Goal: Task Accomplishment & Management: Use online tool/utility

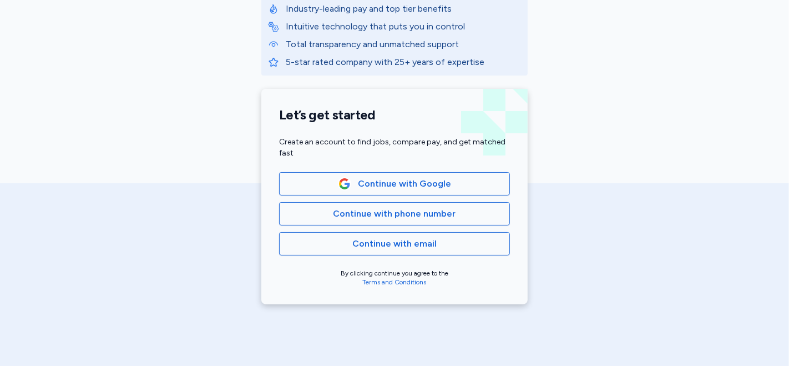
scroll to position [200, 0]
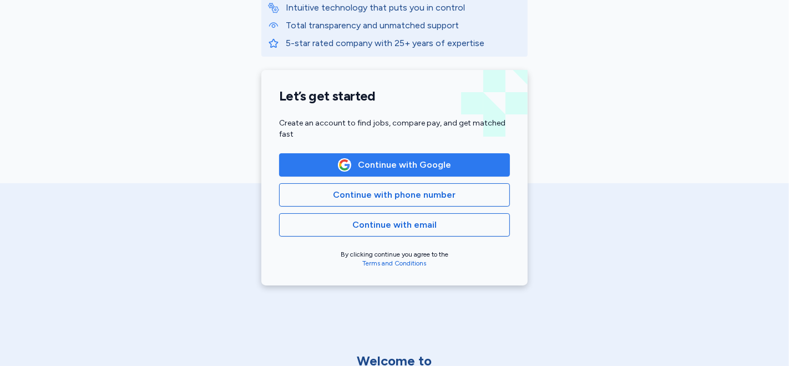
click at [424, 167] on span "Continue with Google" at bounding box center [404, 164] width 93 height 13
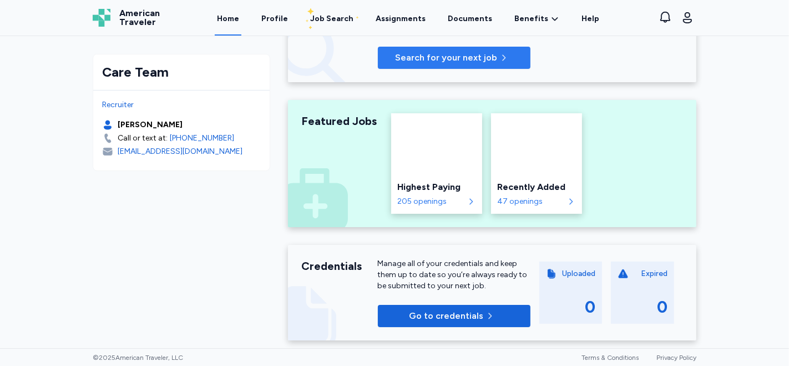
scroll to position [123, 0]
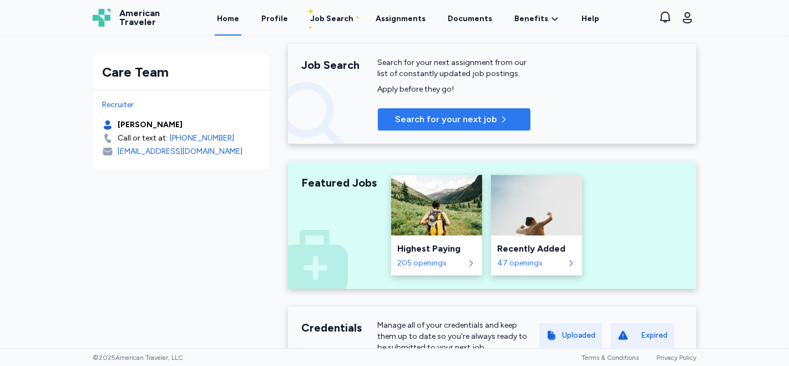
click at [459, 121] on span "Search for your next job" at bounding box center [446, 119] width 102 height 13
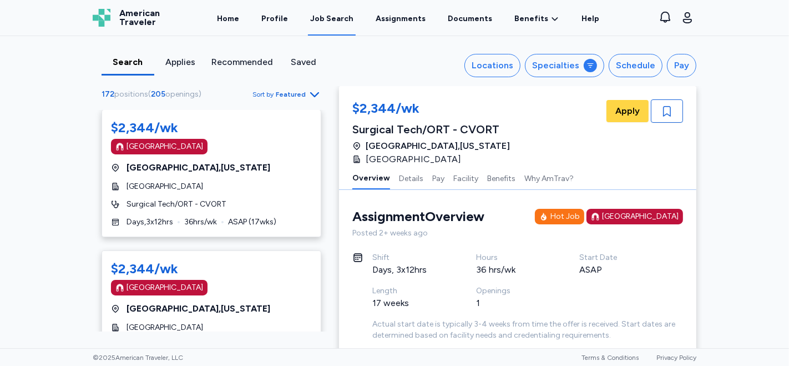
scroll to position [3232, 0]
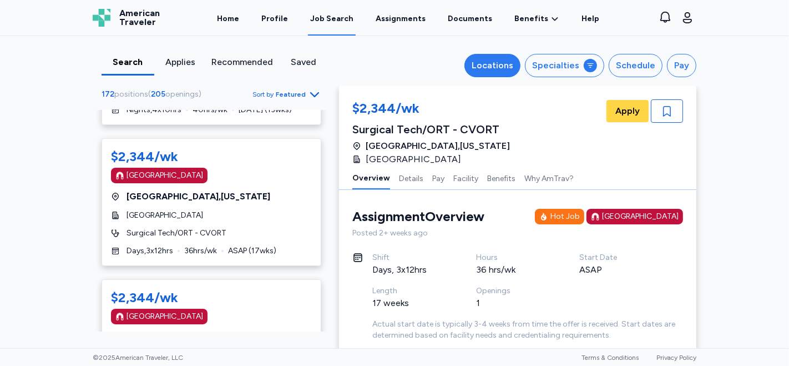
click at [509, 65] on div "Locations" at bounding box center [493, 65] width 42 height 13
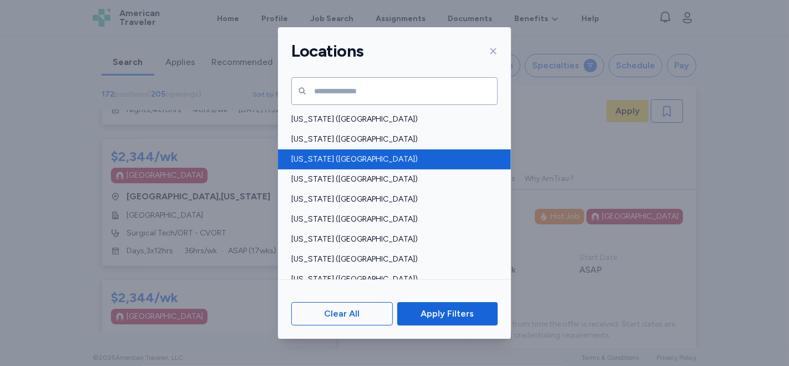
click at [325, 158] on span "[US_STATE] ([GEOGRAPHIC_DATA])" at bounding box center [391, 159] width 200 height 11
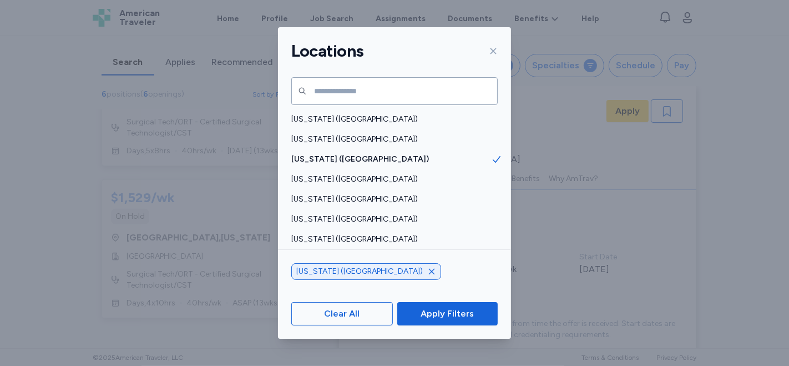
scroll to position [624, 0]
click at [438, 317] on span "Apply Filters" at bounding box center [447, 313] width 53 height 13
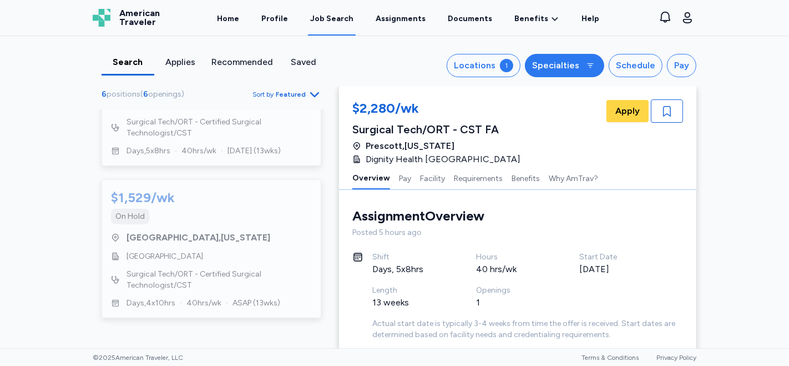
click at [588, 63] on icon at bounding box center [591, 65] width 6 height 4
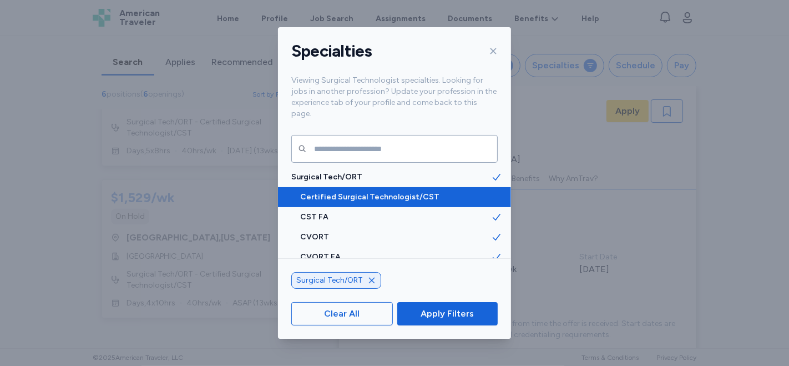
click at [406, 191] on span "Certified Surgical Technologist/CST" at bounding box center [395, 196] width 191 height 11
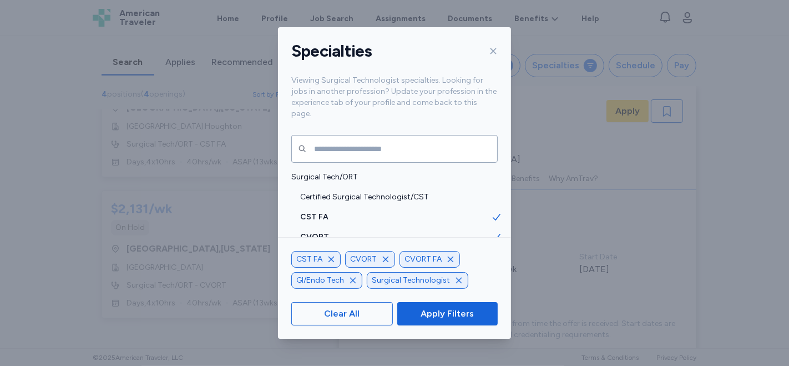
scroll to position [321, 0]
click at [452, 321] on button "Apply Filters" at bounding box center [447, 313] width 100 height 23
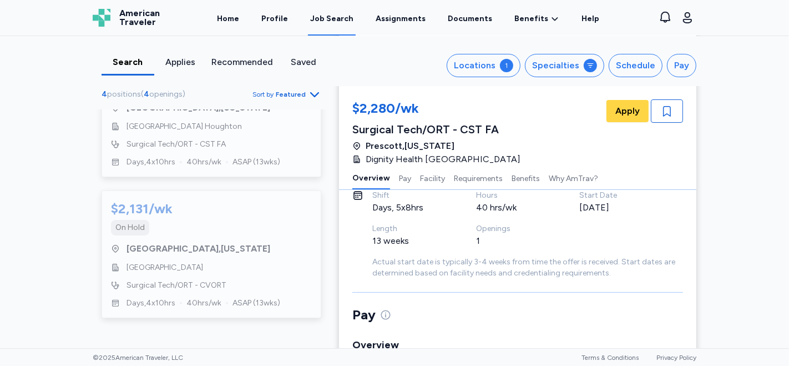
scroll to position [0, 0]
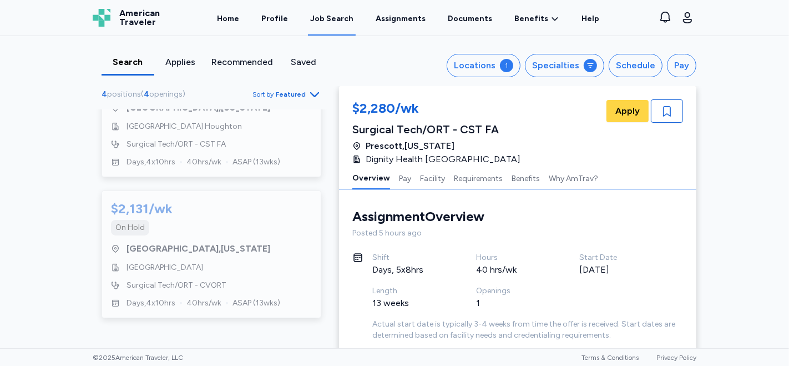
drag, startPoint x: 326, startPoint y: 260, endPoint x: 343, endPoint y: 185, distance: 77.0
click at [722, 141] on div "Search Applies Recommended Saved Locations 1 Specialties Schedule Pay 4 positio…" at bounding box center [394, 192] width 789 height 312
click at [586, 67] on icon at bounding box center [590, 65] width 9 height 9
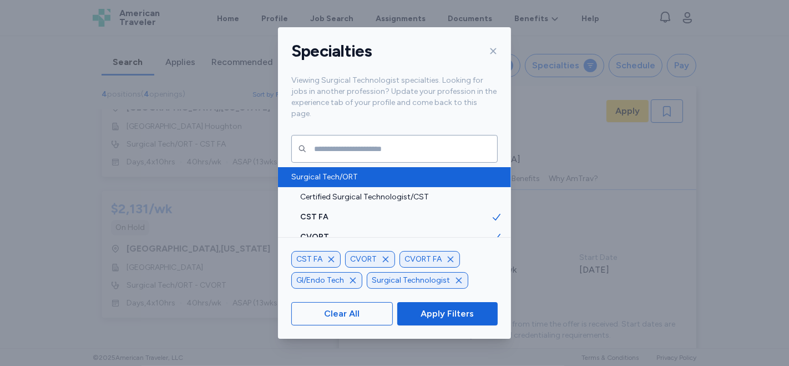
click at [335, 171] on span "Surgical Tech/ORT" at bounding box center [391, 176] width 200 height 11
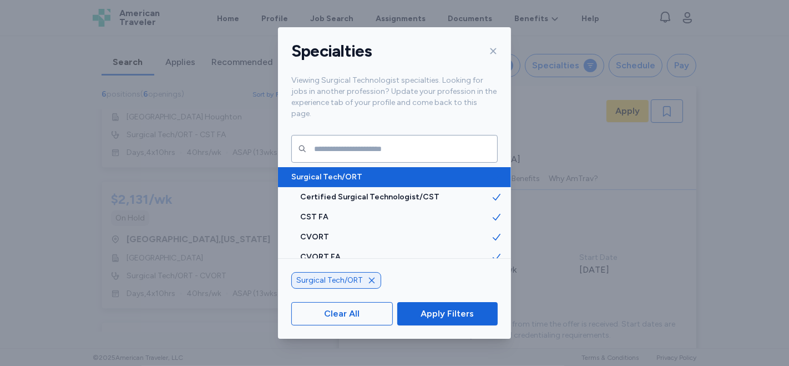
scroll to position [624, 0]
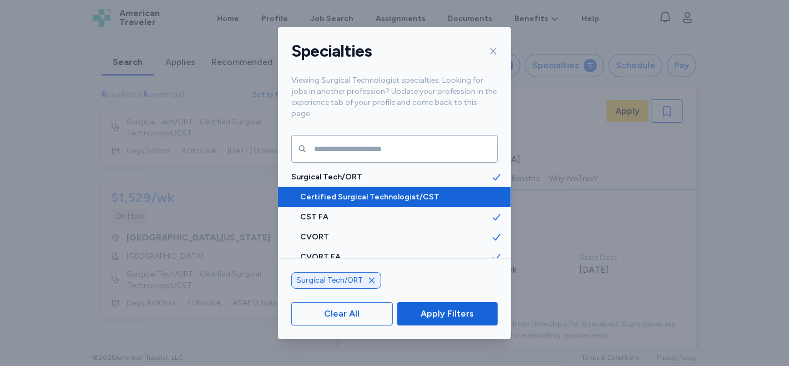
click at [345, 191] on span "Certified Surgical Technologist/CST" at bounding box center [395, 196] width 191 height 11
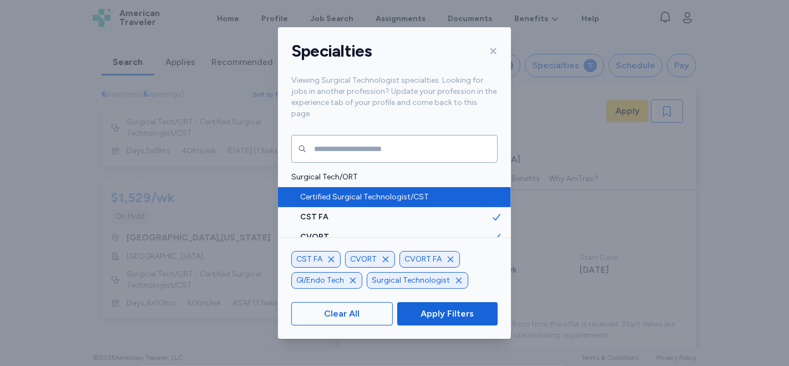
scroll to position [321, 0]
click at [376, 191] on span "Certified Surgical Technologist/CST" at bounding box center [395, 196] width 191 height 11
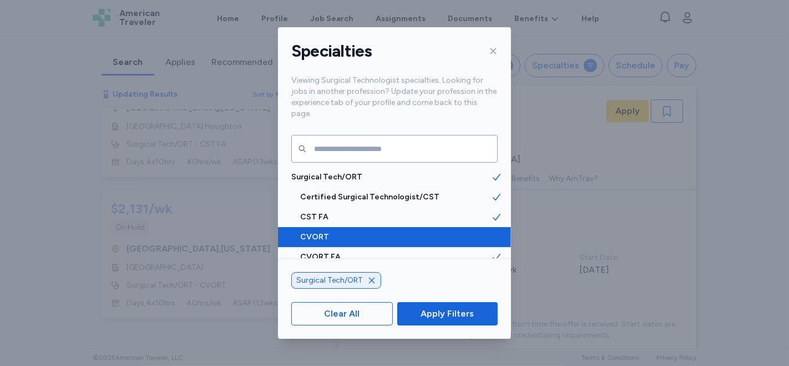
scroll to position [624, 0]
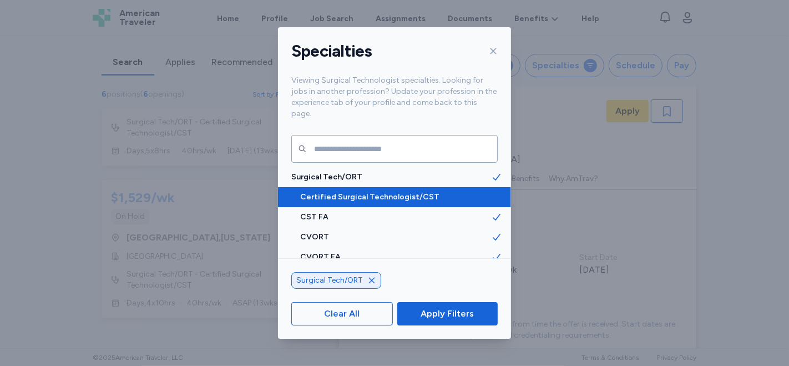
click at [372, 191] on span "Certified Surgical Technologist/CST" at bounding box center [395, 196] width 191 height 11
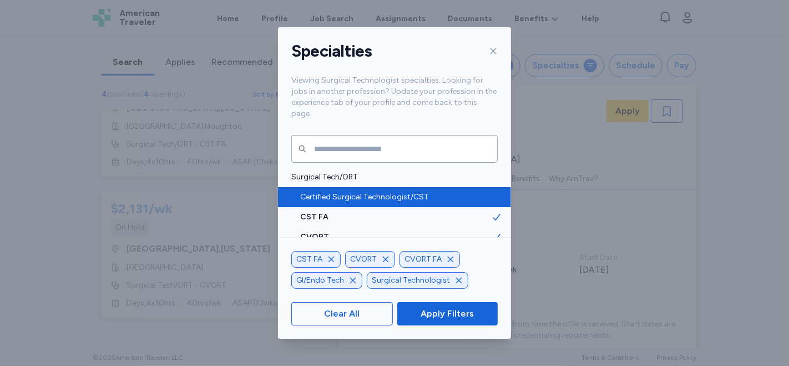
scroll to position [321, 0]
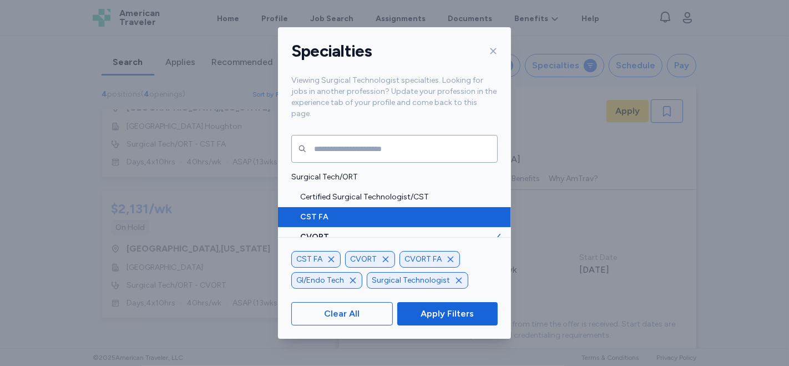
click at [440, 211] on span "CST FA" at bounding box center [395, 216] width 191 height 11
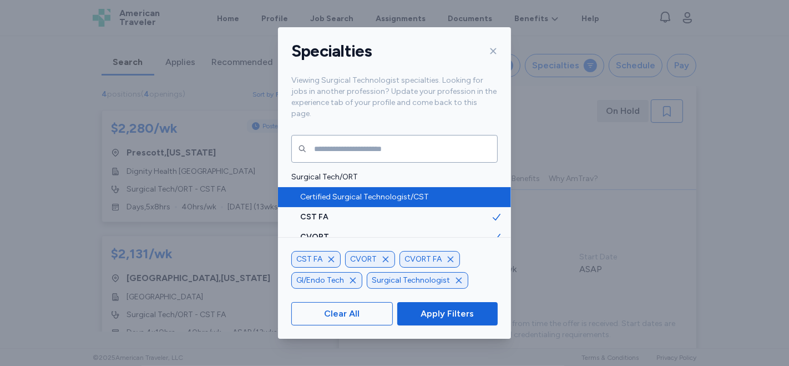
click at [412, 191] on span "Certified Surgical Technologist/CST" at bounding box center [395, 196] width 191 height 11
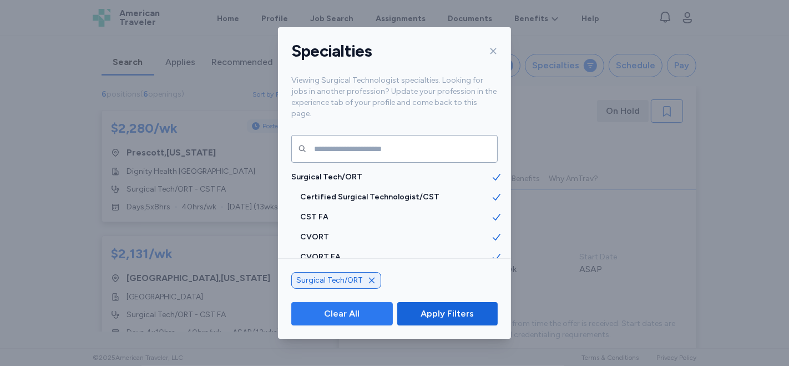
click at [374, 317] on span "Clear All" at bounding box center [342, 313] width 83 height 13
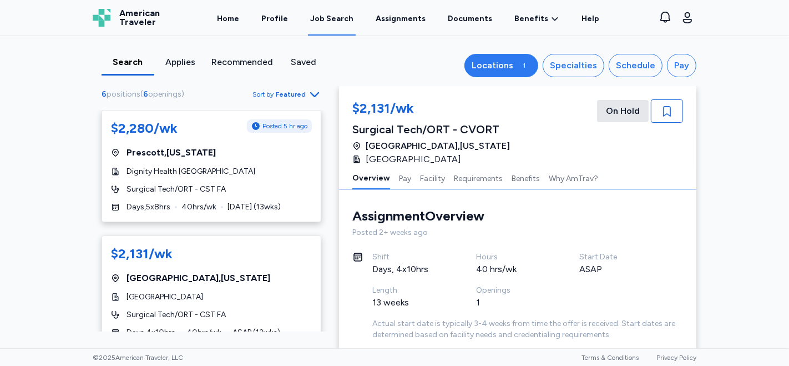
click at [525, 60] on div "1" at bounding box center [524, 65] width 13 height 13
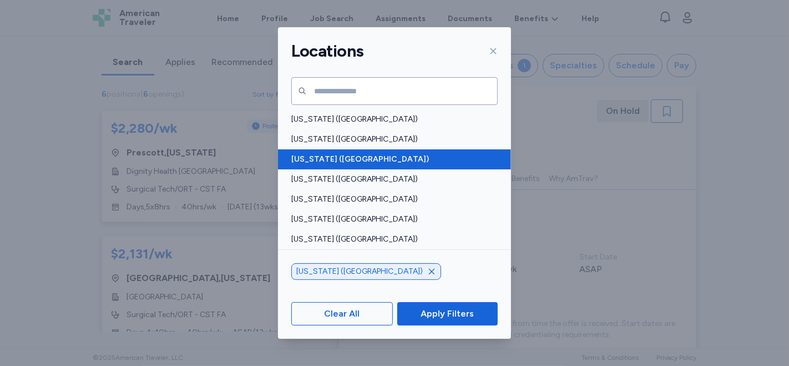
click at [421, 158] on span "[US_STATE] ([GEOGRAPHIC_DATA])" at bounding box center [391, 159] width 200 height 11
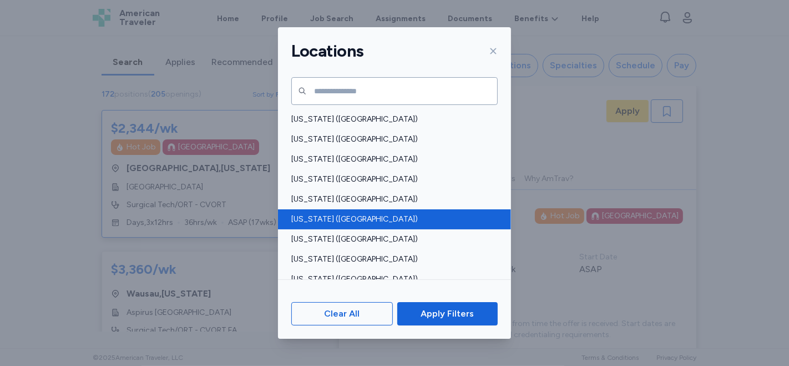
click at [459, 222] on span "[US_STATE] ([GEOGRAPHIC_DATA])" at bounding box center [391, 219] width 200 height 11
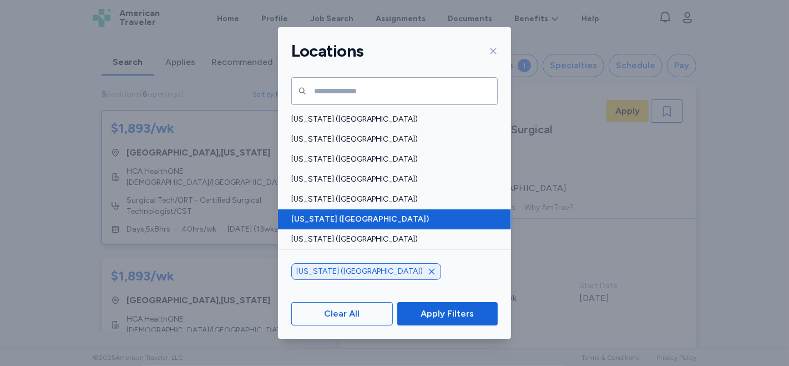
scroll to position [16, 0]
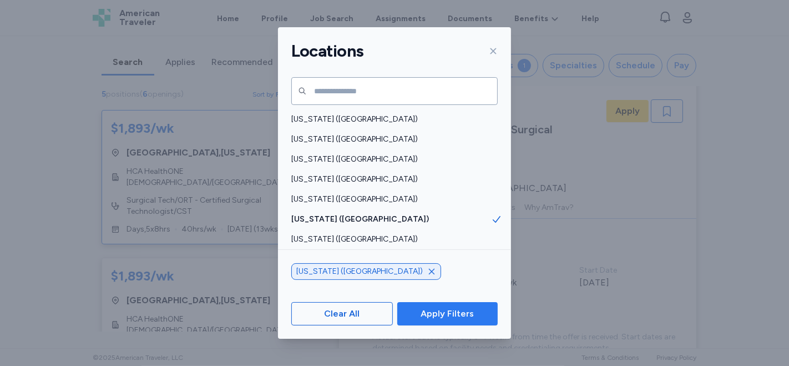
click at [442, 317] on span "Apply Filters" at bounding box center [447, 313] width 53 height 13
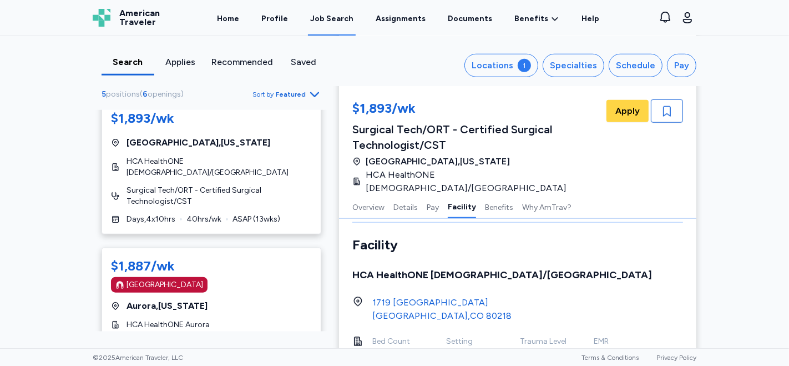
scroll to position [0, 0]
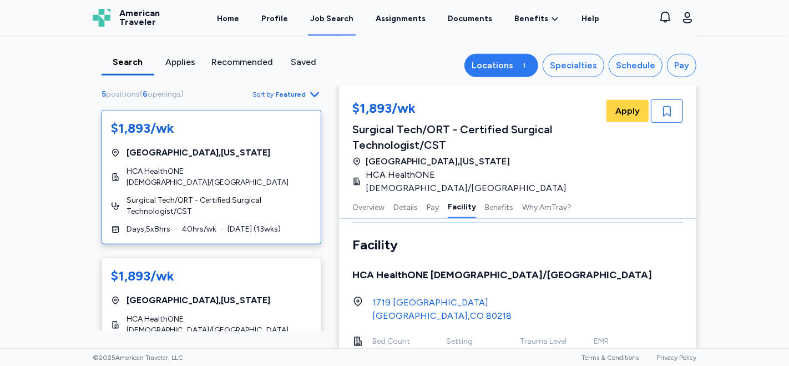
click at [504, 62] on div "Locations" at bounding box center [493, 65] width 42 height 13
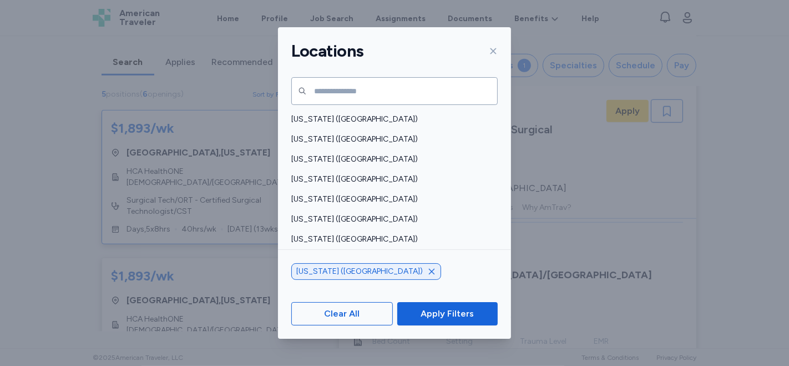
scroll to position [616, 0]
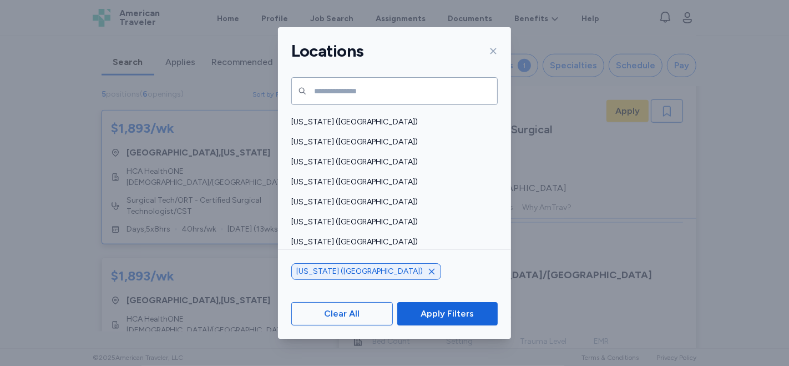
click at [498, 120] on div "[US_STATE] ([GEOGRAPHIC_DATA])" at bounding box center [394, 122] width 233 height 20
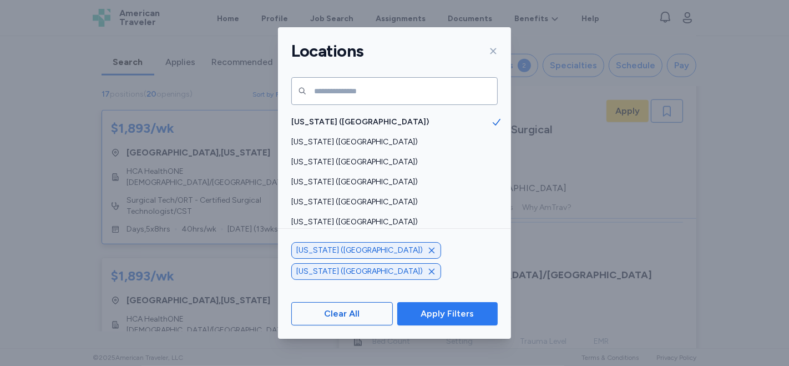
click at [476, 311] on span "Apply Filters" at bounding box center [447, 313] width 83 height 13
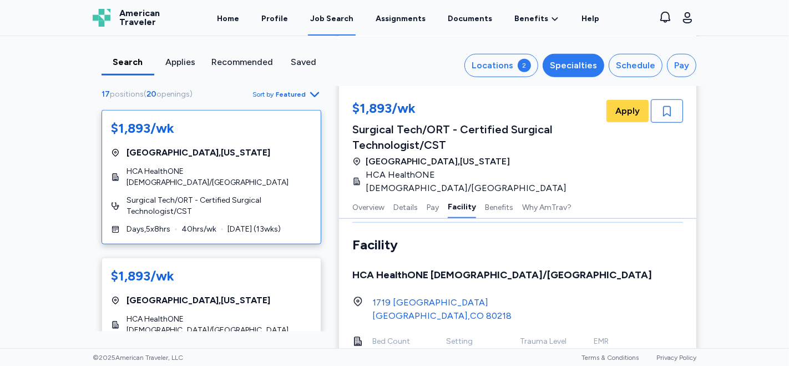
click at [571, 65] on div "Specialties" at bounding box center [573, 65] width 47 height 13
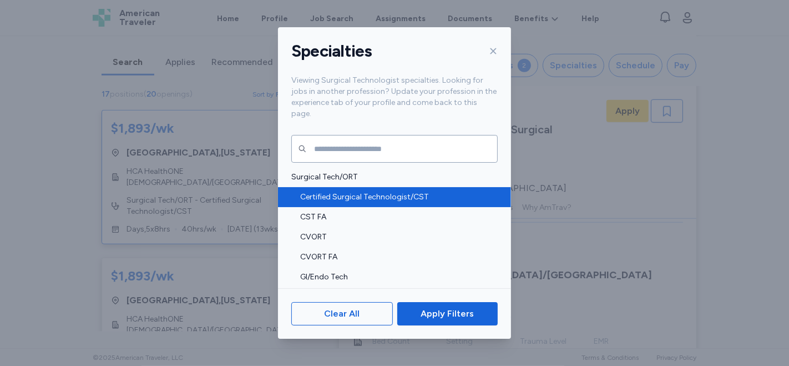
click at [358, 191] on span "Certified Surgical Technologist/CST" at bounding box center [395, 196] width 191 height 11
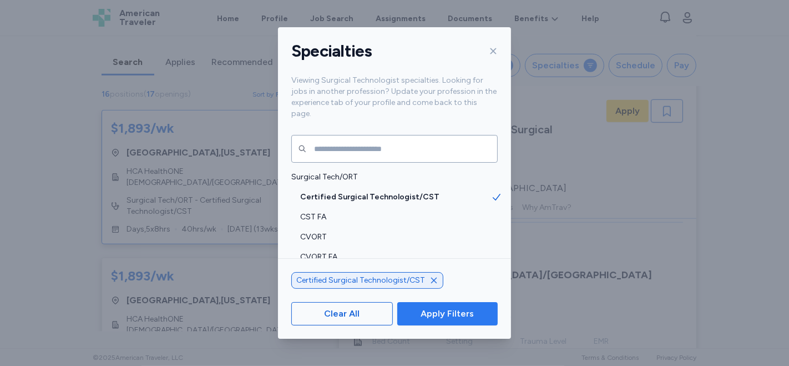
click at [430, 312] on span "Apply Filters" at bounding box center [447, 313] width 53 height 13
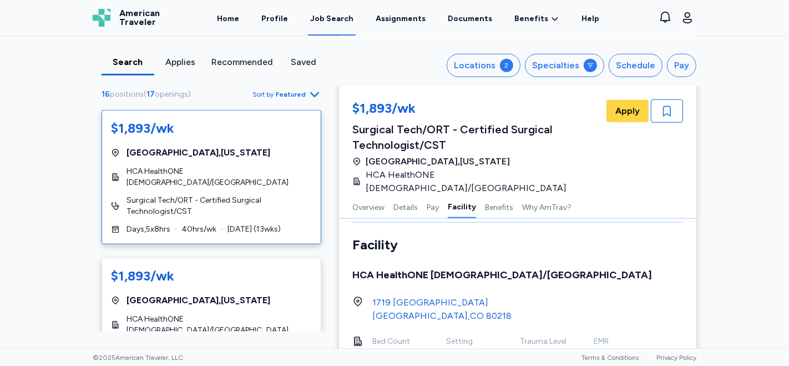
click at [125, 64] on div "Search" at bounding box center [128, 61] width 44 height 13
click at [503, 68] on div "2" at bounding box center [506, 65] width 13 height 13
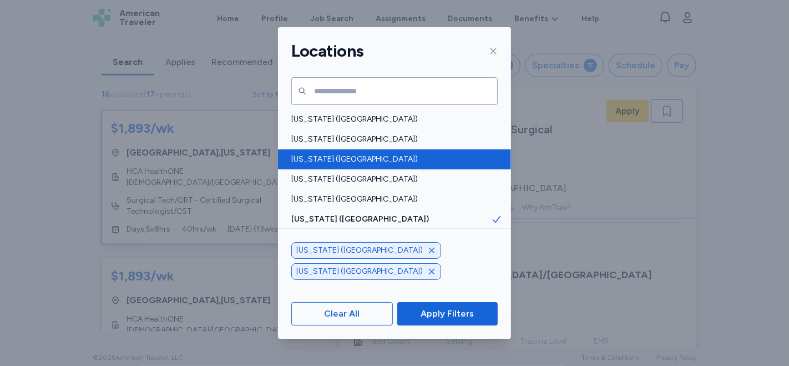
click at [464, 162] on span "[US_STATE] ([GEOGRAPHIC_DATA])" at bounding box center [391, 159] width 200 height 11
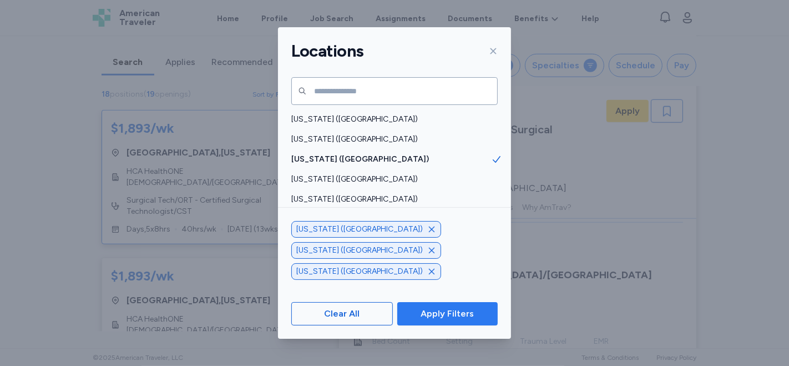
click at [476, 316] on span "Apply Filters" at bounding box center [447, 313] width 83 height 13
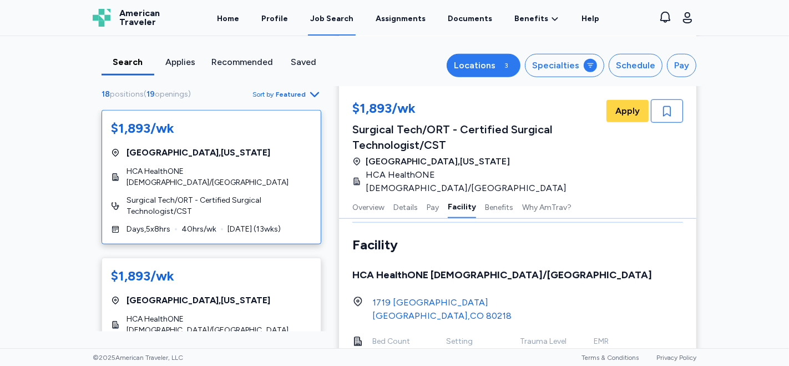
click at [509, 65] on div "3" at bounding box center [506, 65] width 13 height 13
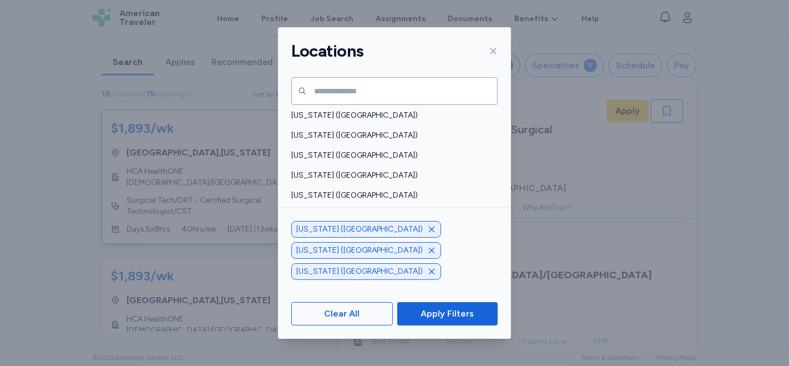
scroll to position [801, 0]
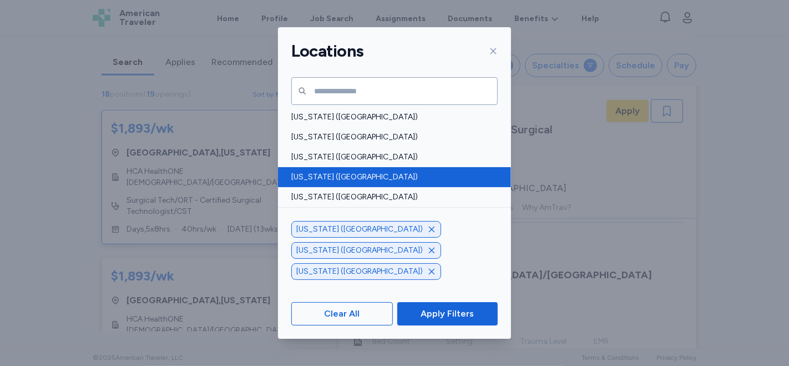
click at [464, 168] on div "[US_STATE] ([GEOGRAPHIC_DATA])" at bounding box center [394, 177] width 233 height 20
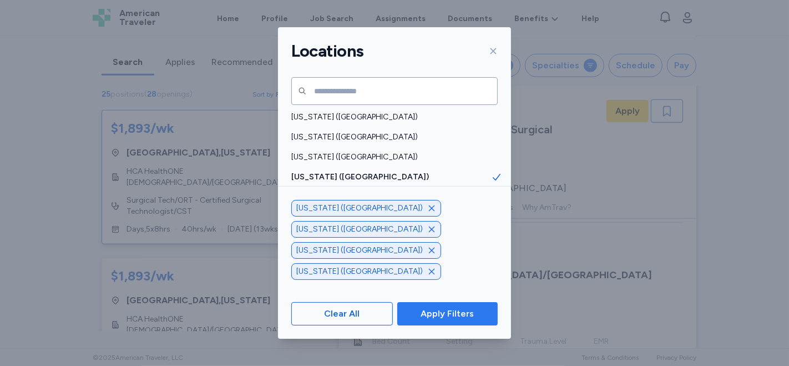
click at [451, 318] on span "Apply Filters" at bounding box center [447, 313] width 53 height 13
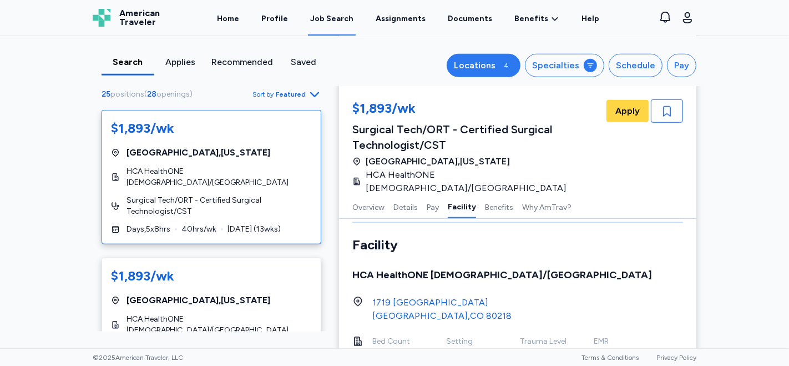
click at [507, 65] on div "4" at bounding box center [506, 65] width 13 height 13
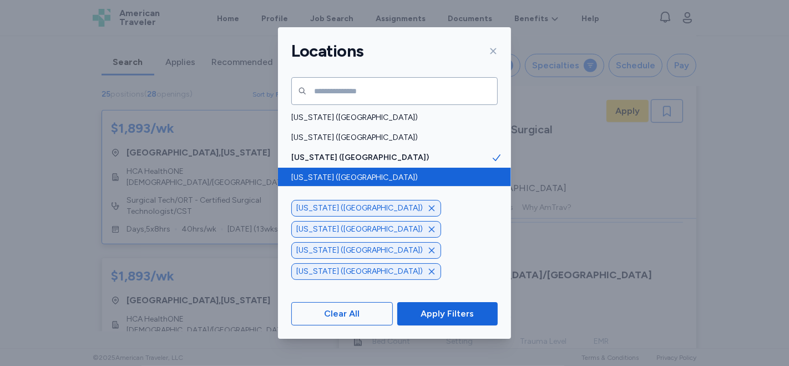
scroll to position [801, 0]
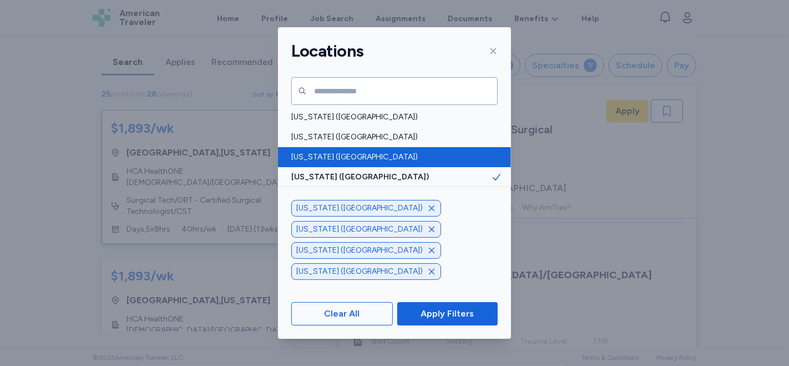
click at [357, 151] on span "[US_STATE] ([GEOGRAPHIC_DATA])" at bounding box center [391, 156] width 200 height 11
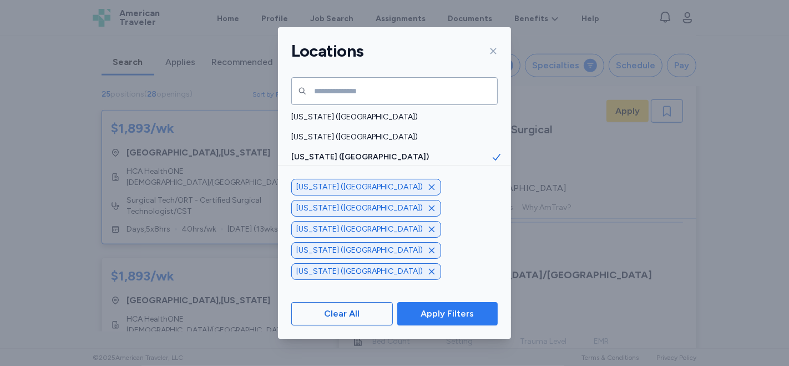
click at [452, 316] on span "Apply Filters" at bounding box center [447, 313] width 53 height 13
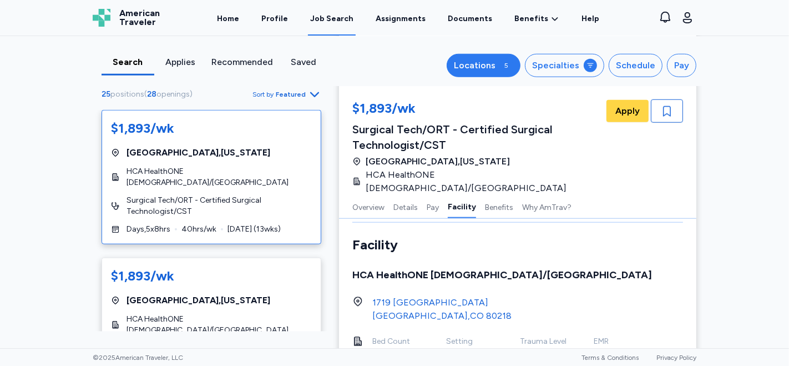
click at [512, 65] on div "5" at bounding box center [506, 65] width 13 height 13
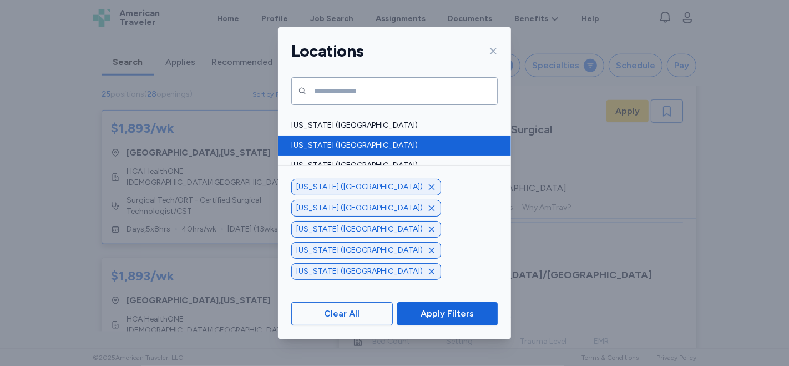
scroll to position [308, 0]
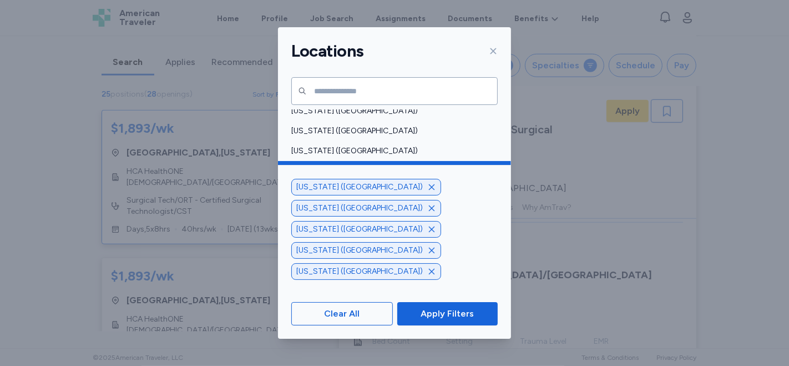
click at [472, 165] on span "[US_STATE] ([GEOGRAPHIC_DATA])" at bounding box center [391, 170] width 200 height 11
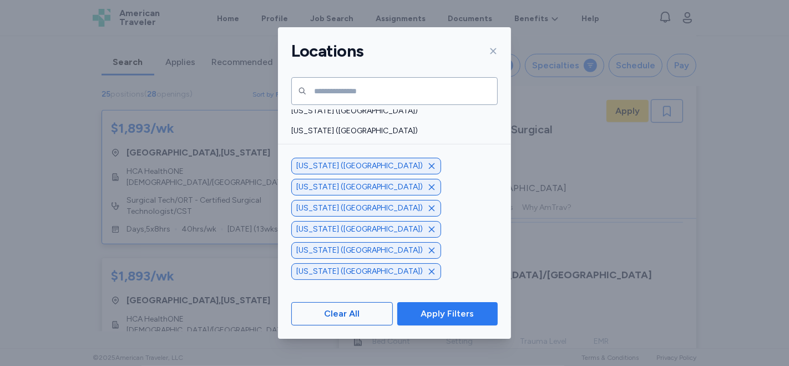
click at [458, 315] on span "Apply Filters" at bounding box center [447, 313] width 53 height 13
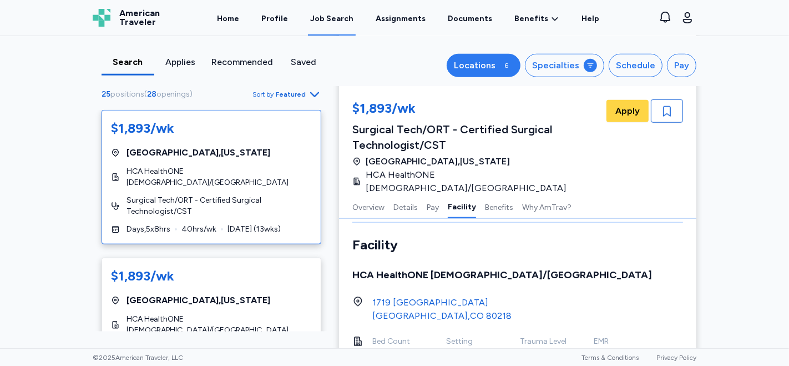
click at [510, 66] on div "6" at bounding box center [506, 65] width 13 height 13
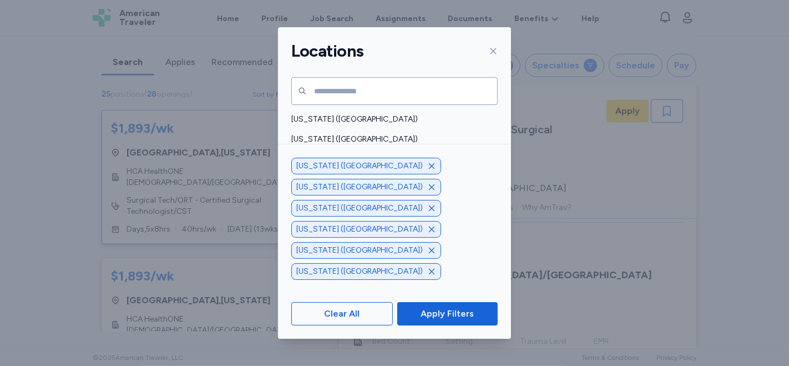
click at [437, 172] on div "[US_STATE] ([GEOGRAPHIC_DATA])" at bounding box center [394, 179] width 233 height 20
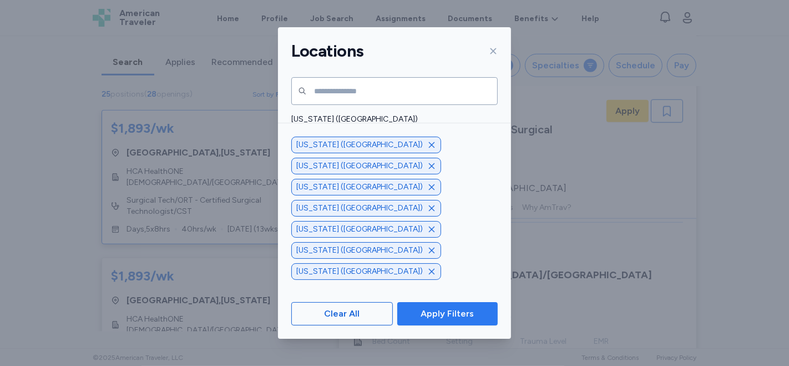
click at [449, 312] on span "Apply Filters" at bounding box center [447, 313] width 53 height 13
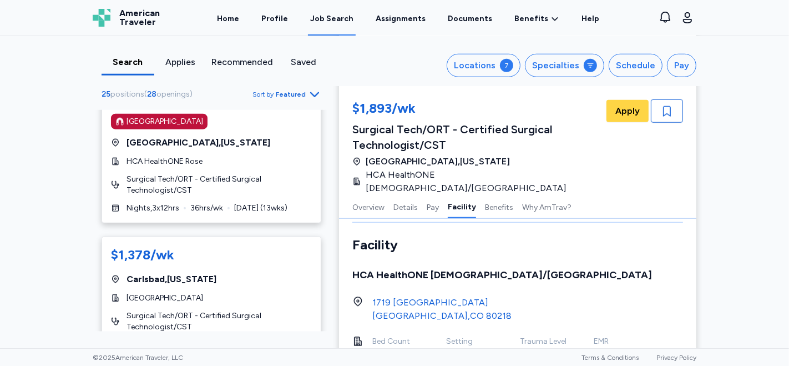
scroll to position [1447, 0]
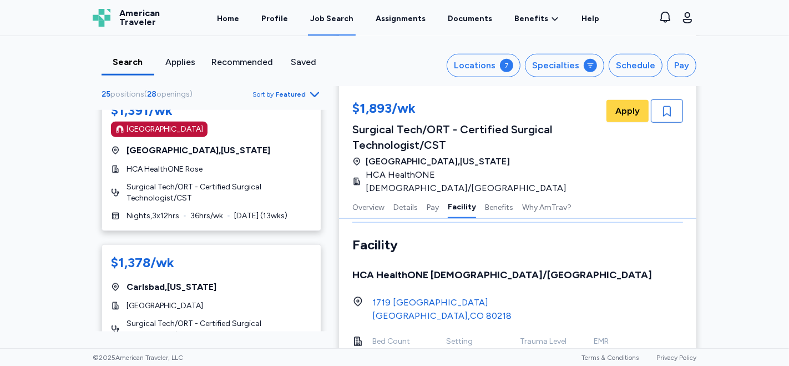
click at [118, 60] on div "Search" at bounding box center [128, 61] width 44 height 13
click at [131, 63] on div "Search" at bounding box center [128, 61] width 44 height 13
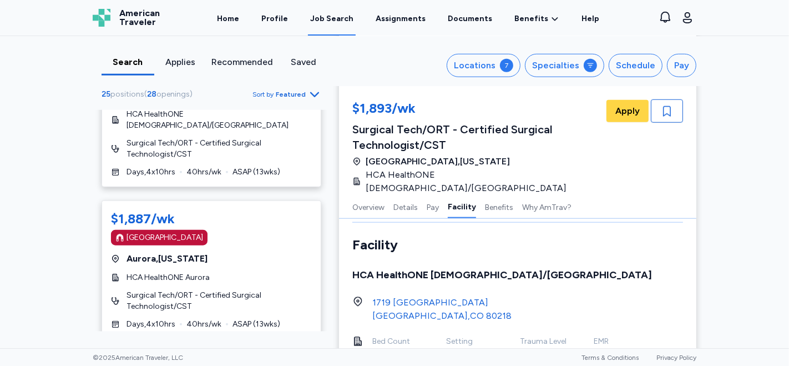
scroll to position [0, 0]
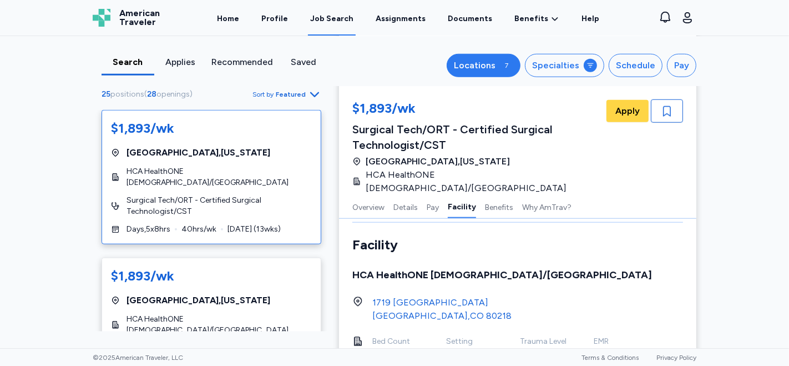
click at [507, 63] on div "7" at bounding box center [506, 65] width 13 height 13
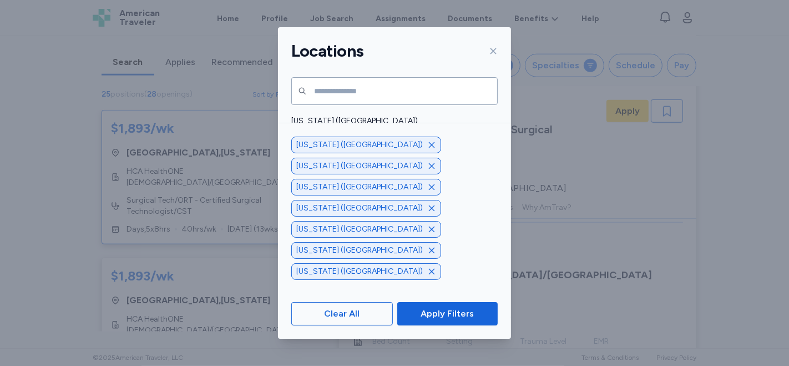
scroll to position [185, 0]
click at [480, 154] on span "[US_STATE] ([GEOGRAPHIC_DATA])" at bounding box center [391, 154] width 200 height 11
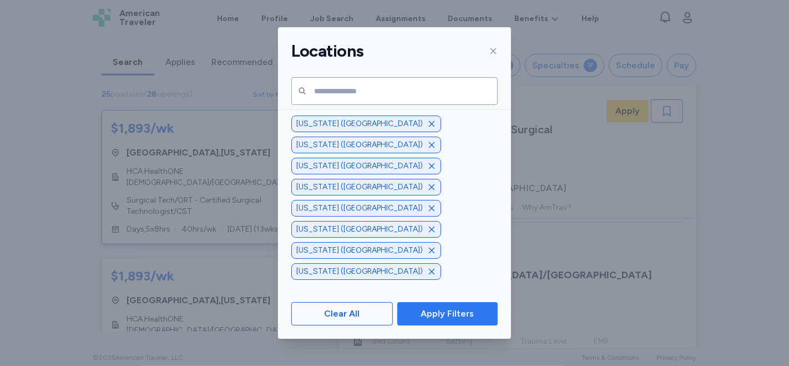
click at [468, 308] on span "Apply Filters" at bounding box center [447, 313] width 53 height 13
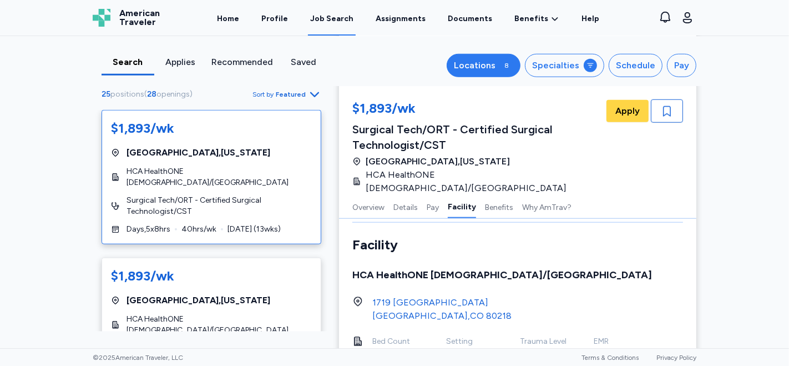
click at [510, 62] on div "8" at bounding box center [506, 65] width 13 height 13
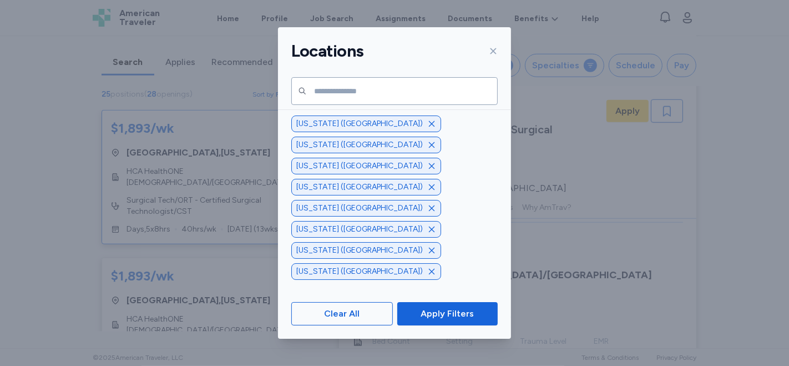
scroll to position [678, 0]
click at [445, 166] on div "[US_STATE] ([GEOGRAPHIC_DATA])" at bounding box center [394, 160] width 233 height 20
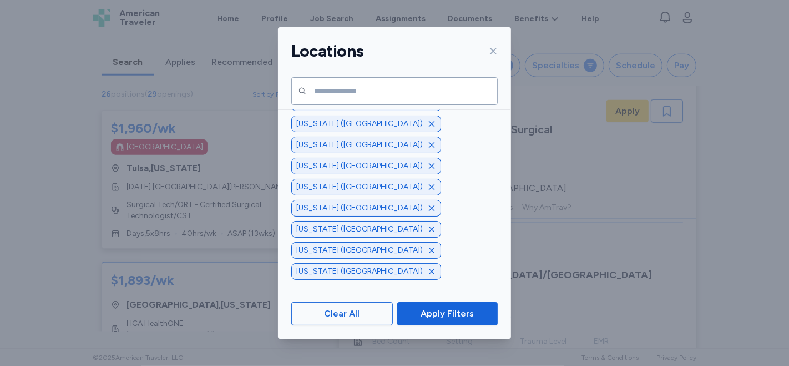
click at [433, 316] on span "Apply Filters" at bounding box center [447, 313] width 53 height 13
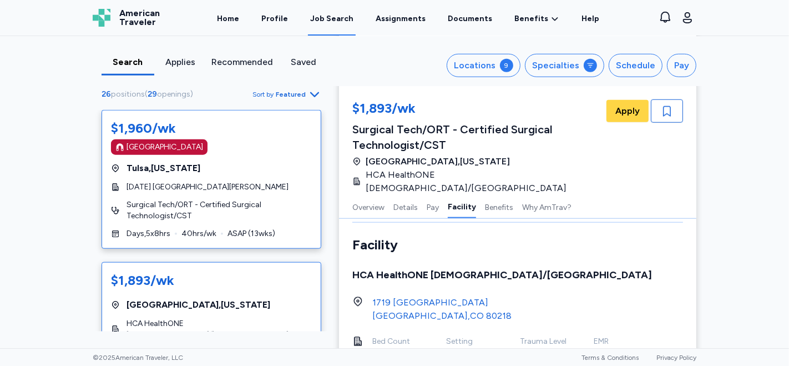
click at [247, 162] on div "[GEOGRAPHIC_DATA] , [US_STATE]" at bounding box center [211, 167] width 201 height 13
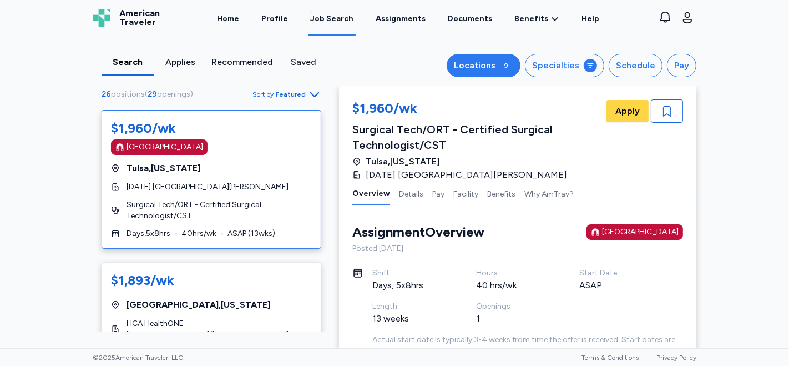
click at [511, 63] on div "9" at bounding box center [506, 65] width 13 height 13
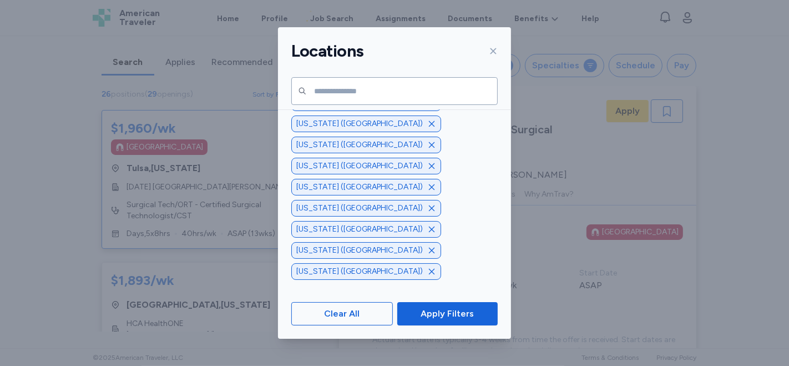
scroll to position [370, 0]
click at [434, 130] on span "[US_STATE] ([GEOGRAPHIC_DATA])" at bounding box center [391, 129] width 200 height 11
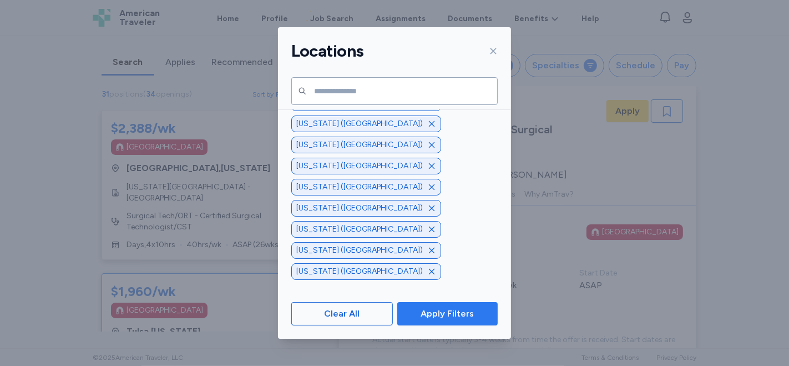
click at [438, 315] on span "Apply Filters" at bounding box center [447, 313] width 53 height 13
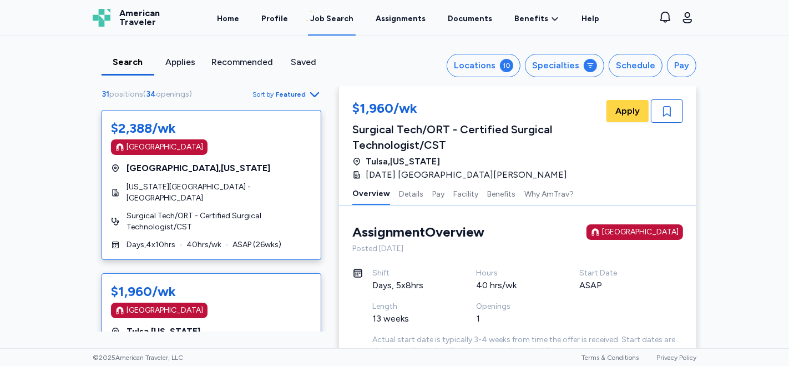
click at [257, 159] on div "$2,388/wk [GEOGRAPHIC_DATA] [GEOGRAPHIC_DATA] , [US_STATE] [US_STATE][GEOGRAPHI…" at bounding box center [212, 185] width 220 height 150
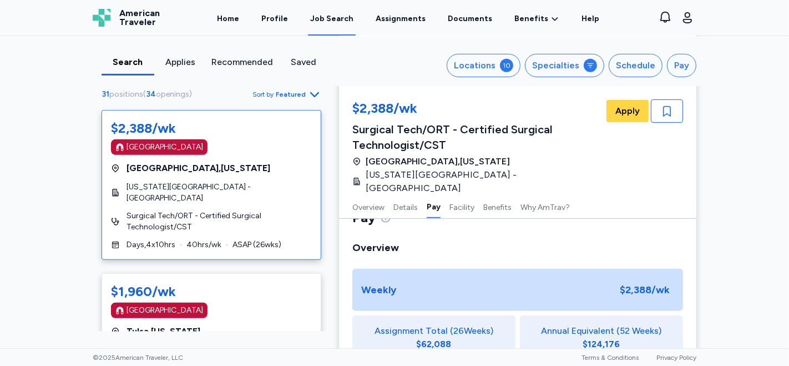
scroll to position [555, 0]
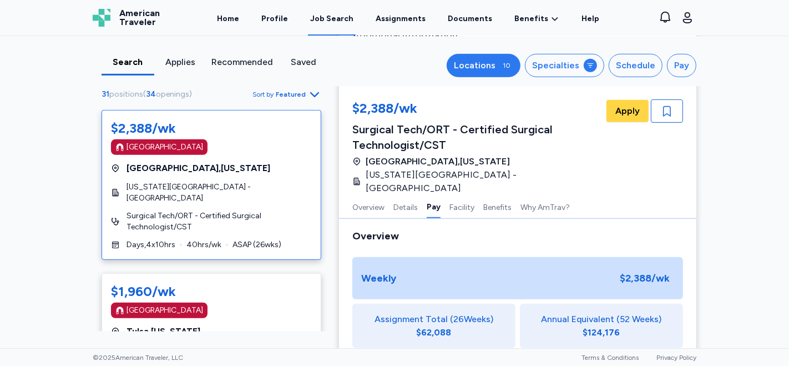
click at [503, 60] on div "10" at bounding box center [506, 65] width 13 height 13
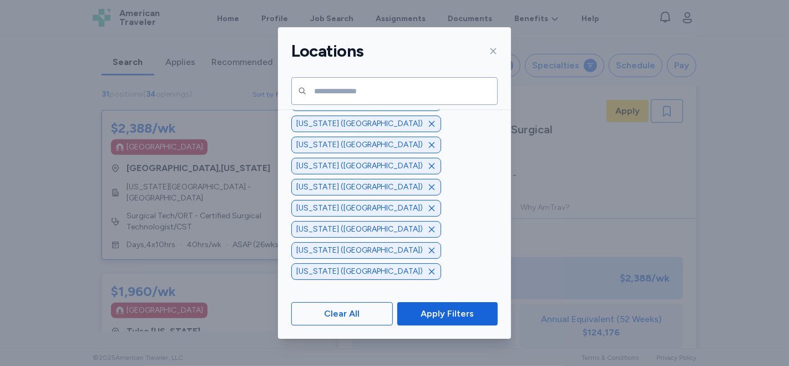
scroll to position [493, 0]
click at [428, 139] on div "[US_STATE] ([GEOGRAPHIC_DATA])" at bounding box center [394, 146] width 233 height 20
click at [439, 317] on span "Apply Filters" at bounding box center [447, 313] width 53 height 13
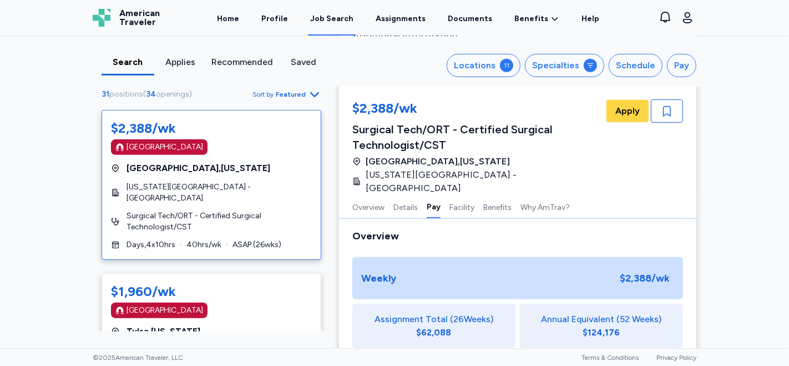
click at [122, 63] on div "Search" at bounding box center [128, 61] width 44 height 13
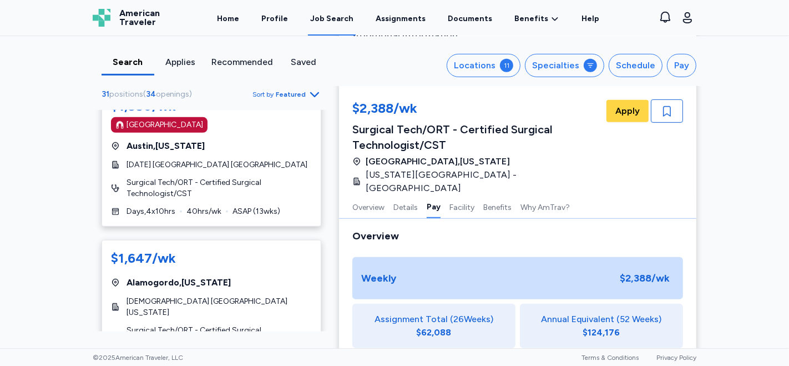
scroll to position [694, 0]
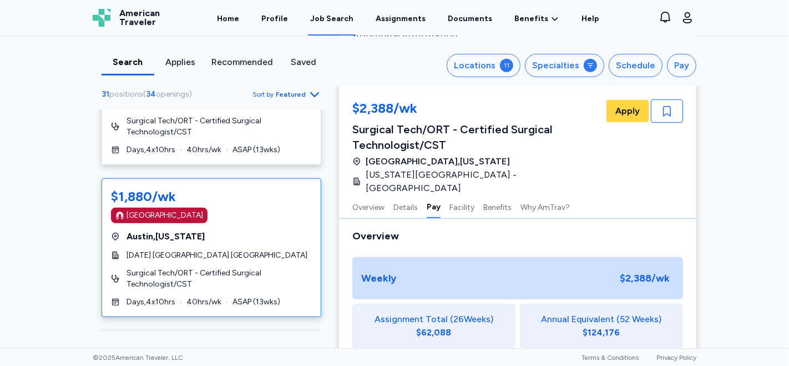
click at [222, 230] on div "[GEOGRAPHIC_DATA] , [US_STATE]" at bounding box center [211, 236] width 201 height 13
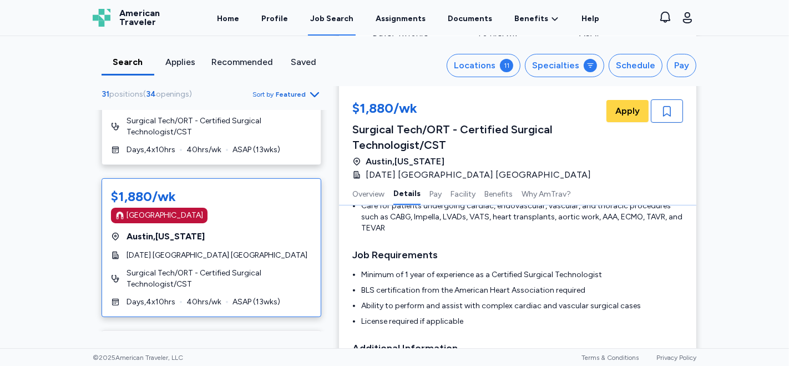
scroll to position [247, 0]
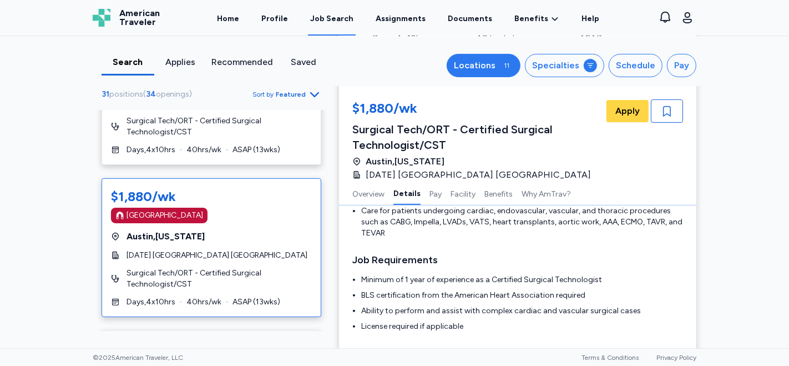
click at [497, 65] on button "Locations 11" at bounding box center [484, 65] width 74 height 23
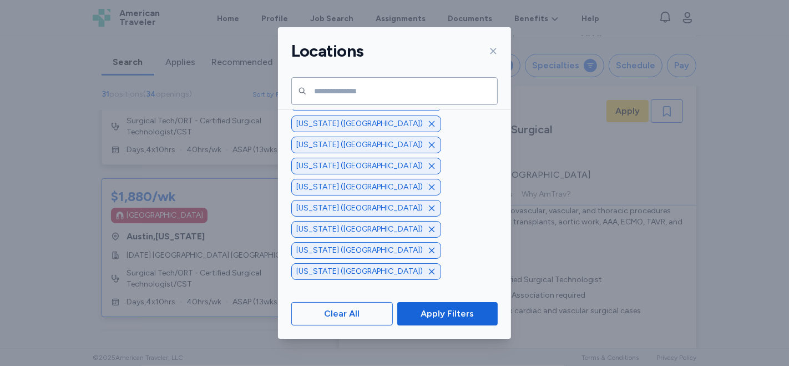
scroll to position [863, 0]
click at [457, 131] on span "[US_STATE] ([GEOGRAPHIC_DATA])" at bounding box center [391, 135] width 200 height 11
click at [437, 319] on span "Apply Filters" at bounding box center [447, 313] width 53 height 13
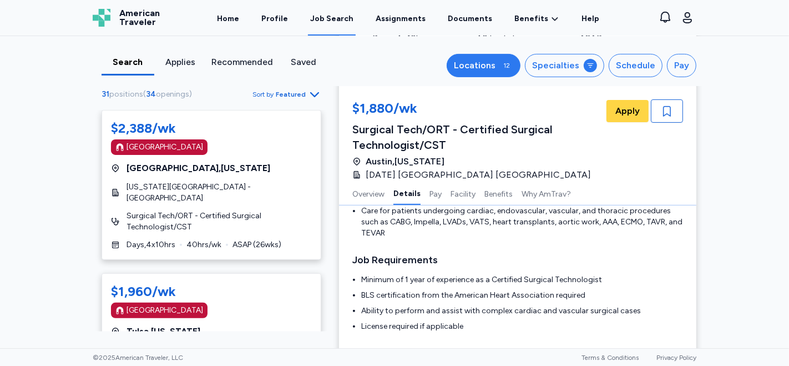
click at [512, 68] on div "12" at bounding box center [506, 65] width 13 height 13
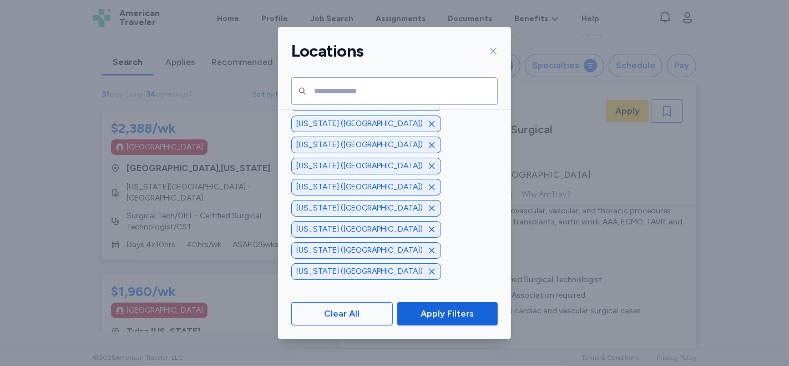
scroll to position [740, 0]
click at [468, 127] on div "[US_STATE] ([GEOGRAPHIC_DATA])" at bounding box center [394, 119] width 233 height 20
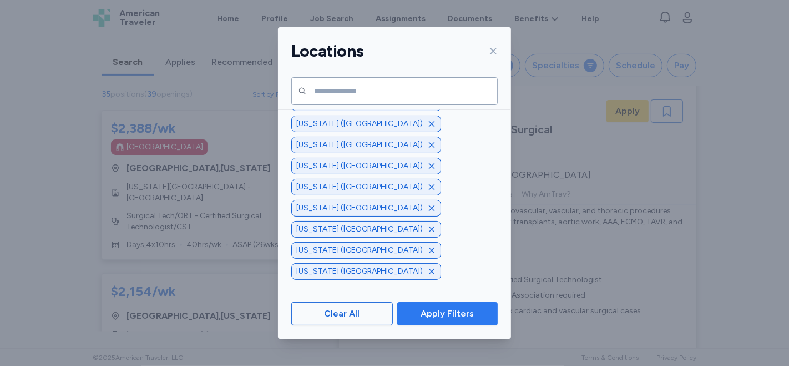
click at [420, 311] on span "Apply Filters" at bounding box center [447, 313] width 83 height 13
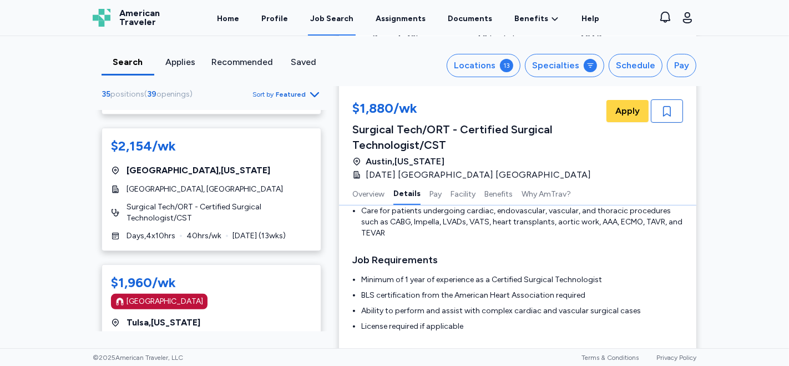
scroll to position [70, 0]
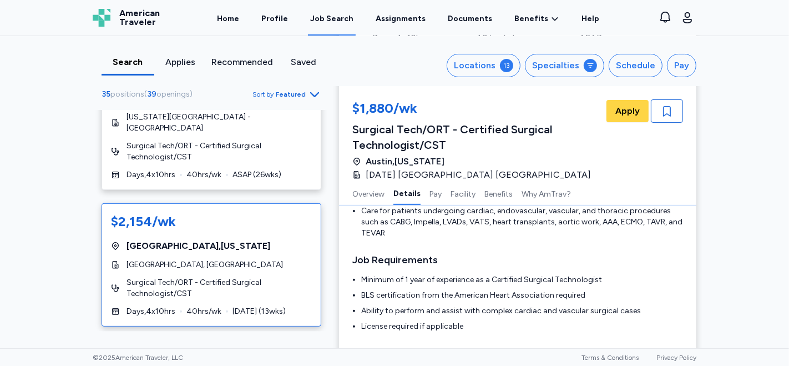
click at [262, 239] on div "[GEOGRAPHIC_DATA] , [US_STATE]" at bounding box center [211, 245] width 201 height 13
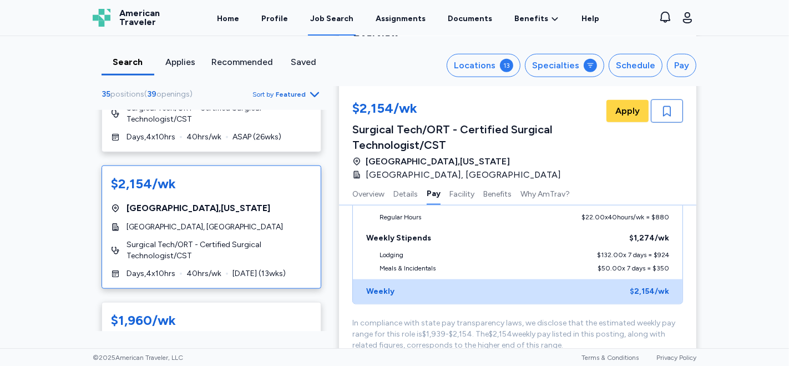
scroll to position [151, 0]
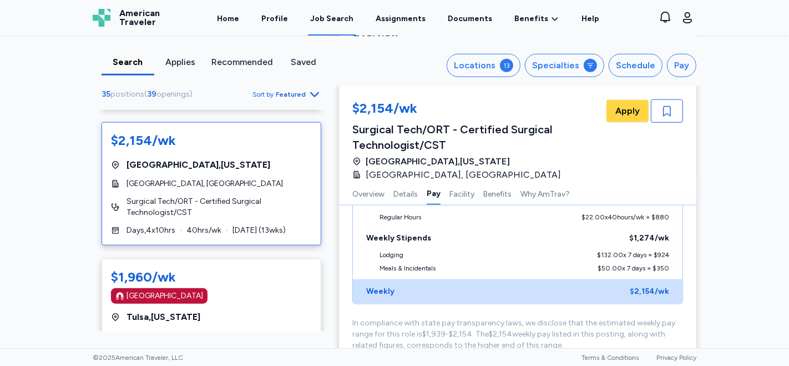
click at [242, 183] on div "$2,154/wk [GEOGRAPHIC_DATA] , [US_STATE][GEOGRAPHIC_DATA], RiverBend Surgical T…" at bounding box center [212, 183] width 220 height 123
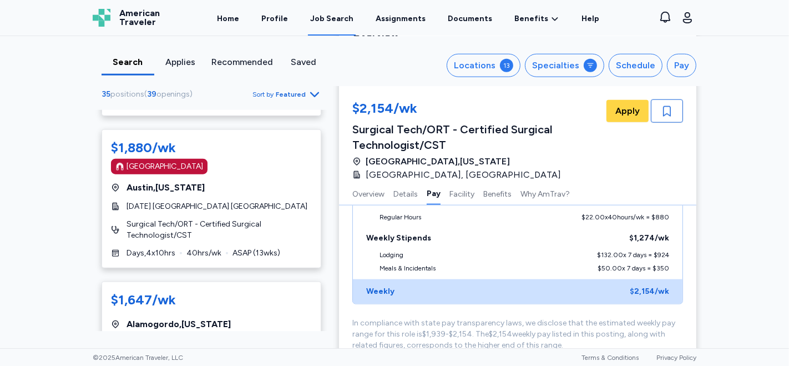
scroll to position [944, 0]
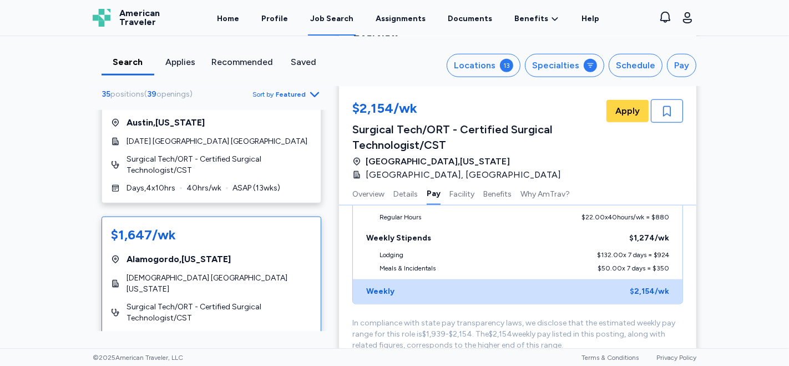
click at [252, 272] on div "[DEMOGRAPHIC_DATA] [GEOGRAPHIC_DATA][US_STATE]" at bounding box center [211, 283] width 201 height 22
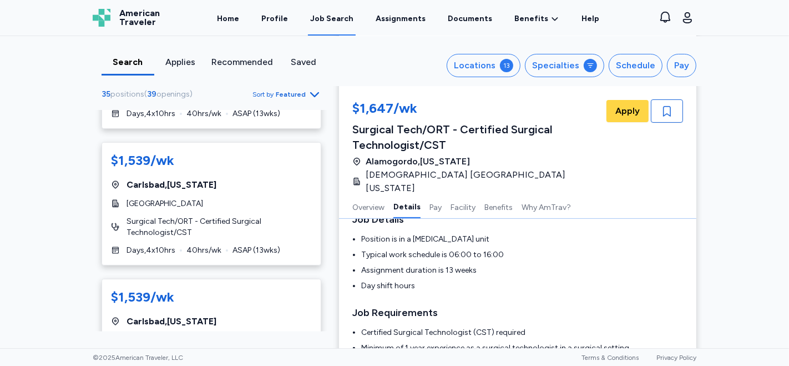
scroll to position [1662, 0]
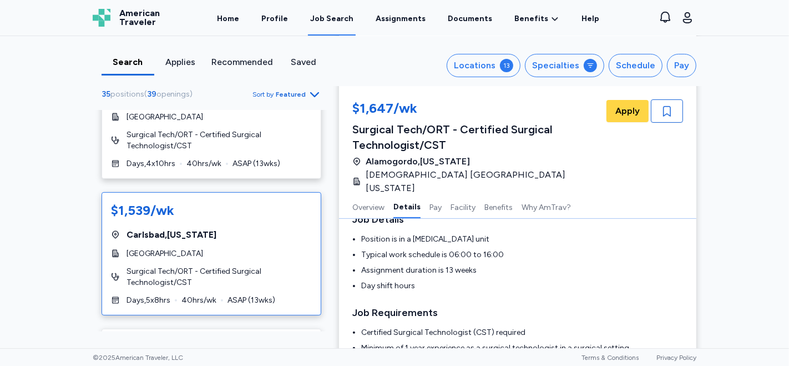
click at [262, 228] on div "Carlsbad , [US_STATE]" at bounding box center [211, 234] width 201 height 13
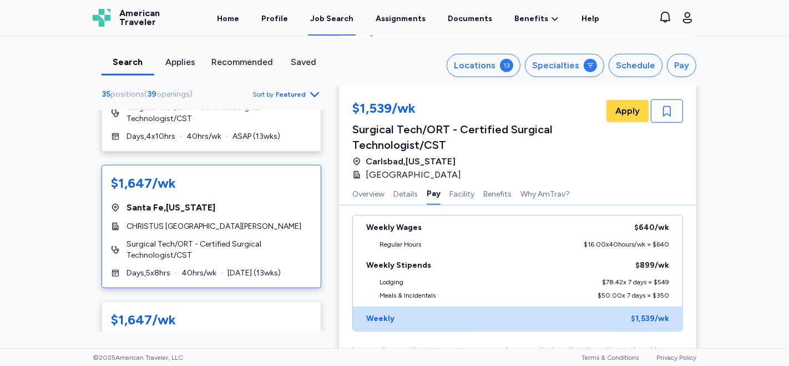
scroll to position [1155, 0]
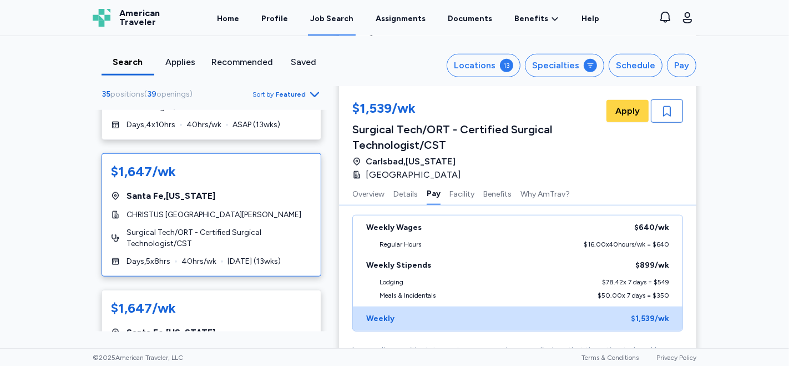
click at [244, 161] on div "$1,647/wk [GEOGRAPHIC_DATA] , [US_STATE] CHRISTUS [GEOGRAPHIC_DATA][PERSON_NAME…" at bounding box center [212, 214] width 220 height 123
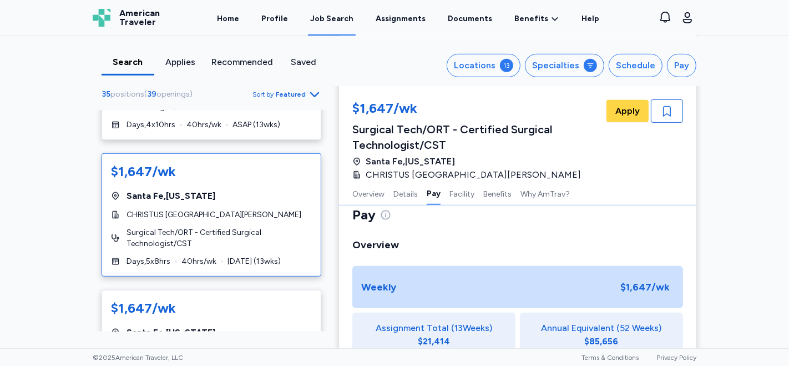
scroll to position [617, 0]
